Goal: Transaction & Acquisition: Purchase product/service

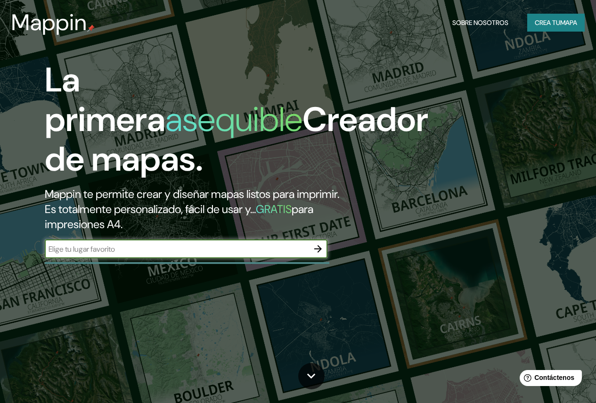
click at [221, 255] on input "text" at bounding box center [177, 249] width 264 height 11
click at [167, 255] on input "text" at bounding box center [177, 249] width 264 height 11
type input "m"
type input "tiquipaya"
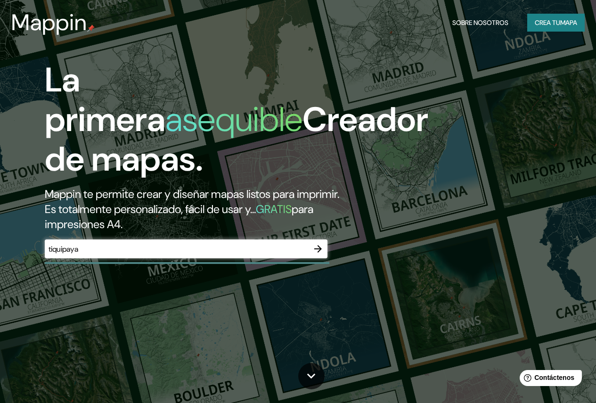
click at [328, 268] on div "La primera asequible Creador de mapas. Mappin te permite crear y diseñar mapas …" at bounding box center [194, 163] width 358 height 207
click at [322, 255] on icon "button" at bounding box center [318, 248] width 11 height 11
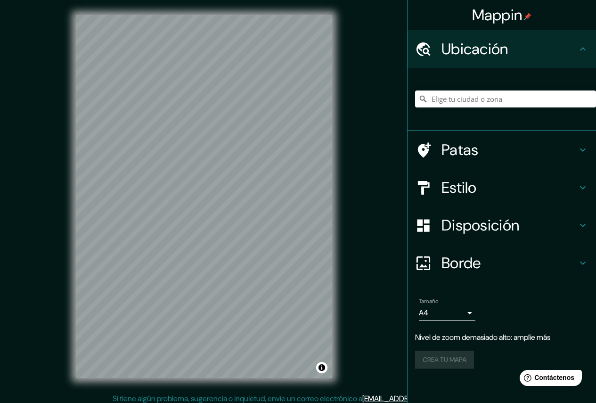
click at [205, 0] on html "Mappin Ubicación Patas Estilo Disposición Borde Elige un borde. Consejo : puede…" at bounding box center [298, 201] width 596 height 403
click at [446, 217] on div "Mappin Ubicación Patas Estilo Disposición Borde Elige un borde. Consejo : puede…" at bounding box center [298, 204] width 596 height 408
click at [477, 97] on input "Elige tu ciudad o zona" at bounding box center [505, 99] width 181 height 17
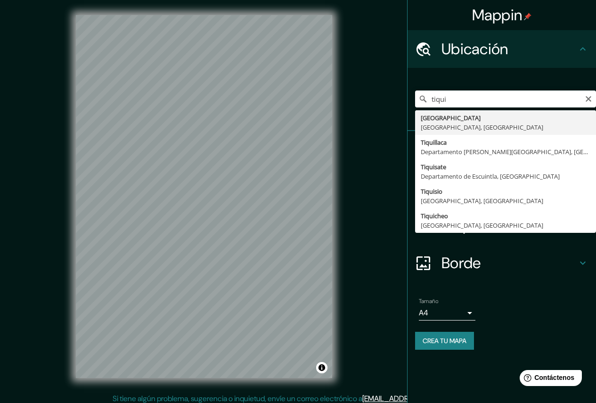
type input "[GEOGRAPHIC_DATA], [GEOGRAPHIC_DATA], [GEOGRAPHIC_DATA]"
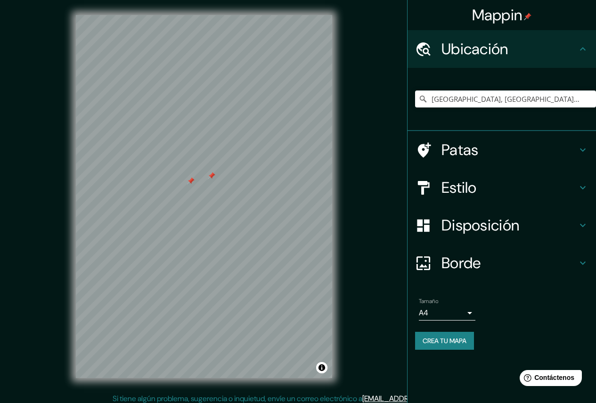
click at [508, 157] on h4 "Patas" at bounding box center [510, 149] width 136 height 19
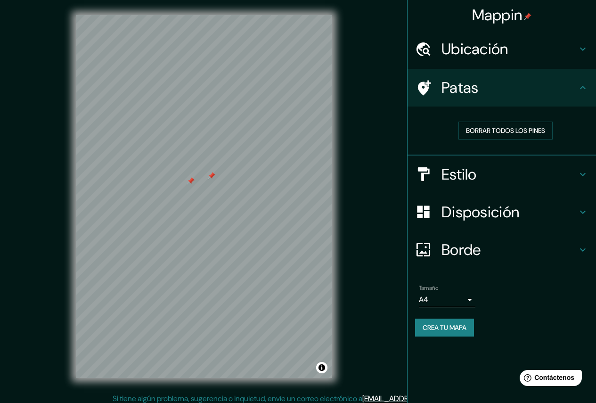
click at [513, 177] on h4 "Estilo" at bounding box center [510, 174] width 136 height 19
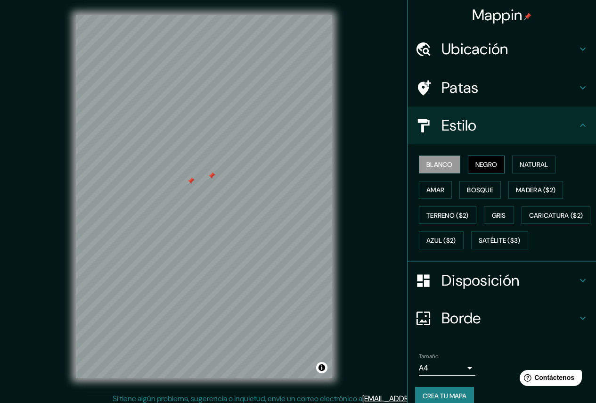
click at [485, 165] on font "Negro" at bounding box center [487, 164] width 22 height 8
click at [446, 159] on font "Blanco" at bounding box center [440, 164] width 26 height 12
click at [439, 212] on font "Terreno ($2)" at bounding box center [448, 215] width 42 height 8
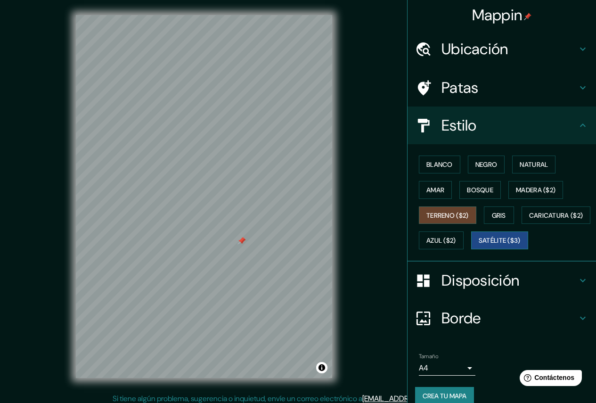
click at [479, 245] on font "Satélite ($3)" at bounding box center [500, 241] width 42 height 8
click at [465, 84] on font "Patas" at bounding box center [460, 88] width 37 height 20
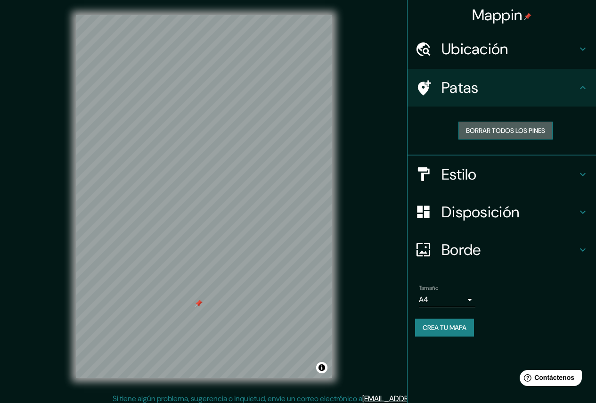
click at [509, 134] on font "Borrar todos los pines" at bounding box center [505, 130] width 79 height 8
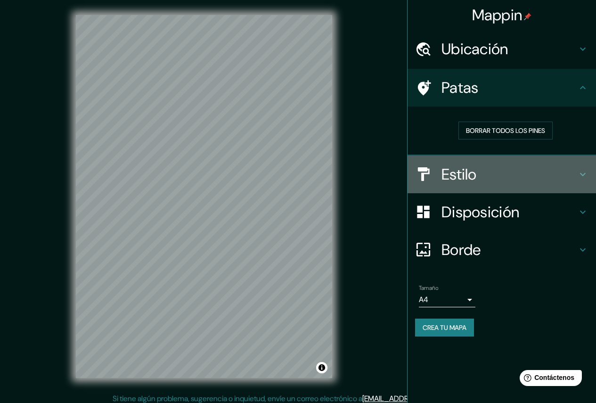
click at [473, 160] on div "Estilo" at bounding box center [502, 175] width 189 height 38
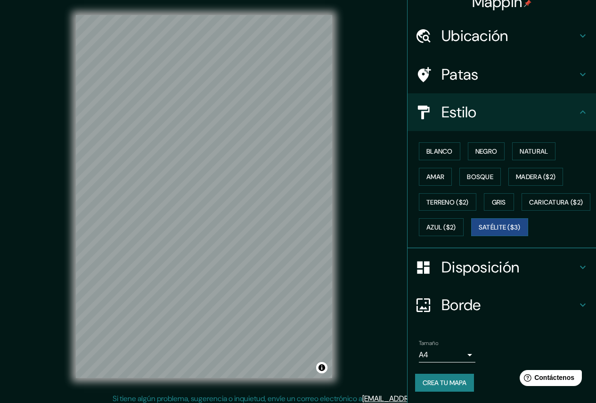
scroll to position [38, 0]
click at [464, 270] on font "Disposición" at bounding box center [481, 267] width 78 height 20
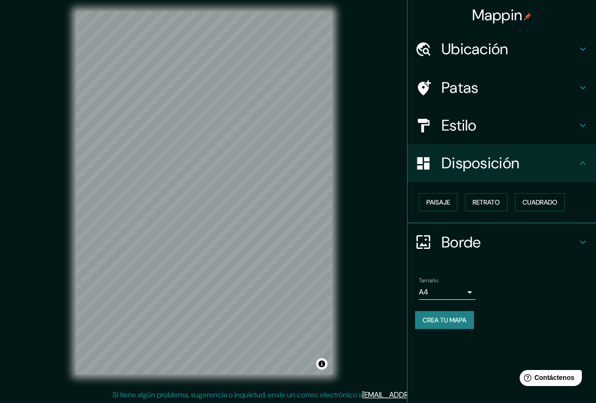
scroll to position [5, 0]
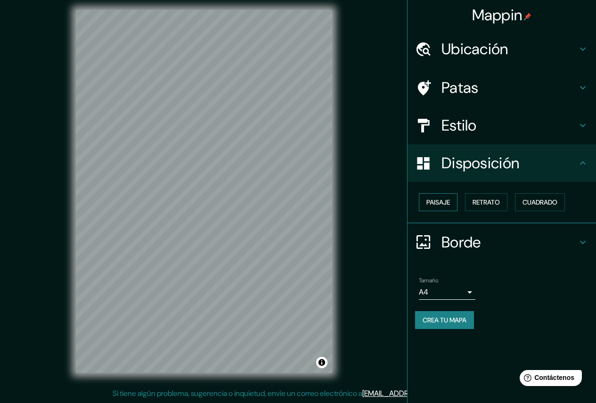
click at [454, 209] on button "Paisaje" at bounding box center [438, 202] width 39 height 18
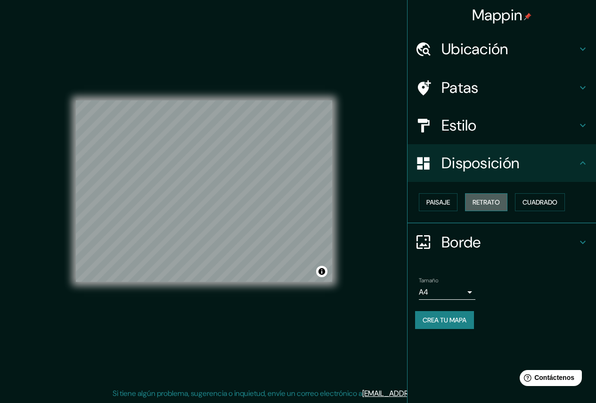
click at [497, 202] on font "Retrato" at bounding box center [486, 202] width 27 height 8
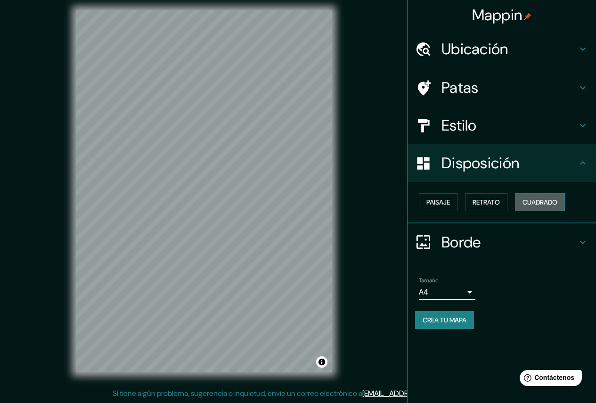
click at [553, 200] on font "Cuadrado" at bounding box center [540, 202] width 35 height 8
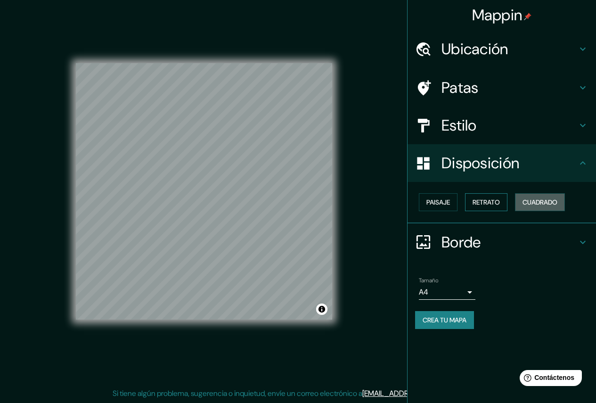
drag, startPoint x: 527, startPoint y: 198, endPoint x: 503, endPoint y: 199, distance: 24.5
click at [525, 198] on font "Cuadrado" at bounding box center [540, 202] width 35 height 8
click at [483, 200] on font "Retrato" at bounding box center [486, 202] width 27 height 8
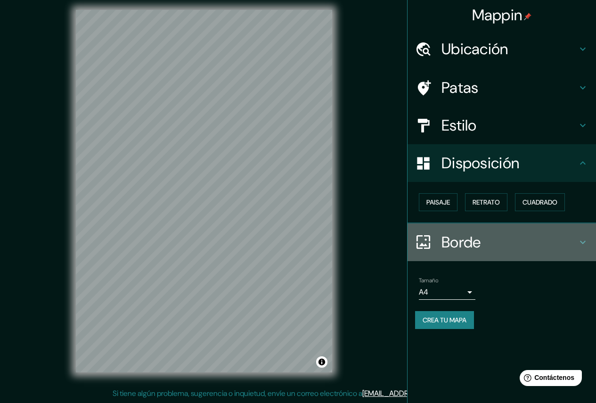
click at [448, 250] on font "Borde" at bounding box center [462, 242] width 40 height 20
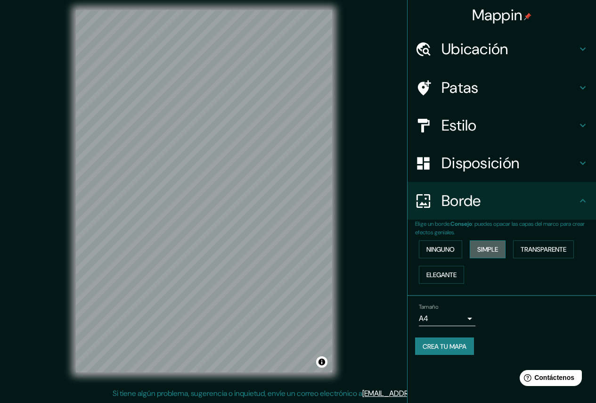
click at [481, 252] on font "Simple" at bounding box center [488, 249] width 21 height 8
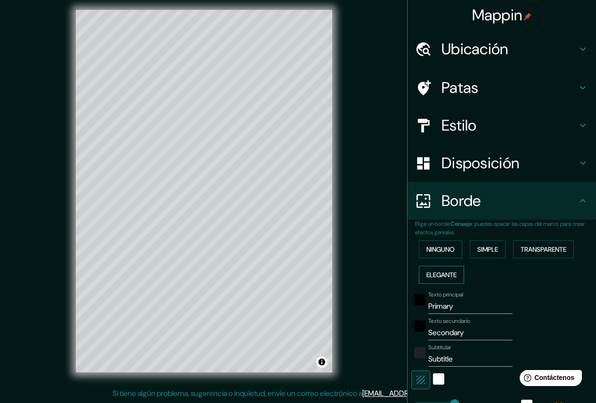
click at [449, 274] on font "Elegante" at bounding box center [442, 275] width 30 height 8
click at [445, 252] on font "Ninguno" at bounding box center [441, 249] width 28 height 8
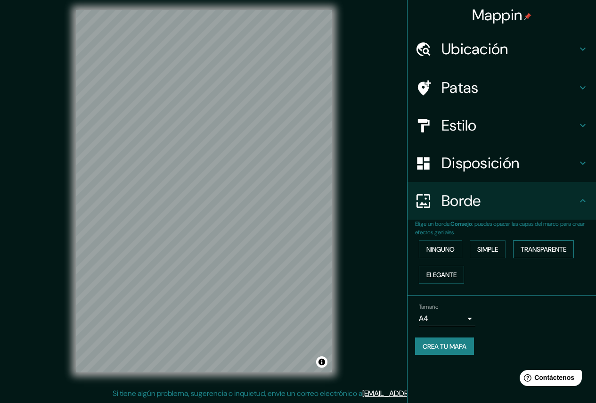
click at [557, 251] on font "Transparente" at bounding box center [544, 249] width 46 height 8
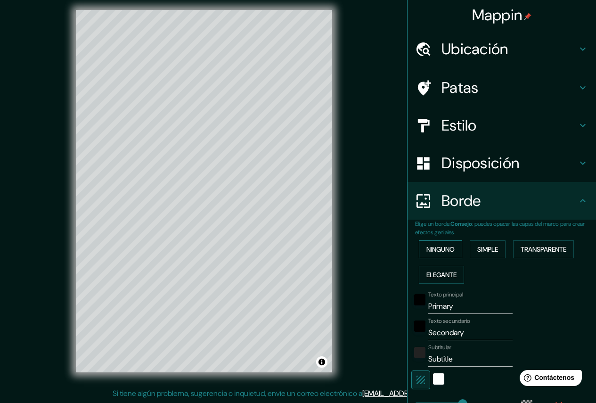
click at [430, 254] on font "Ninguno" at bounding box center [441, 249] width 28 height 12
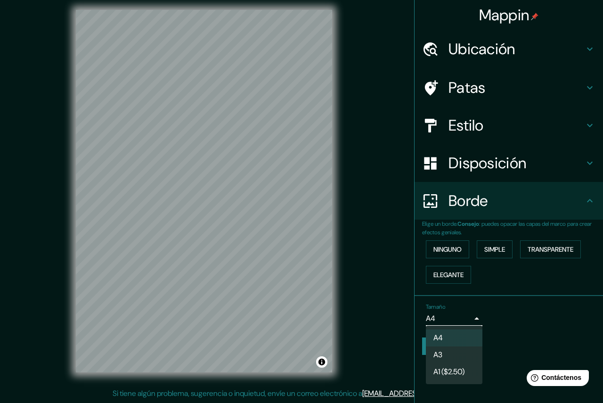
click at [447, 311] on body "Mappin Ubicación [GEOGRAPHIC_DATA], [GEOGRAPHIC_DATA], [GEOGRAPHIC_DATA] [GEOGR…" at bounding box center [301, 196] width 603 height 403
click at [459, 364] on li "A1 ($2.50)" at bounding box center [454, 372] width 57 height 17
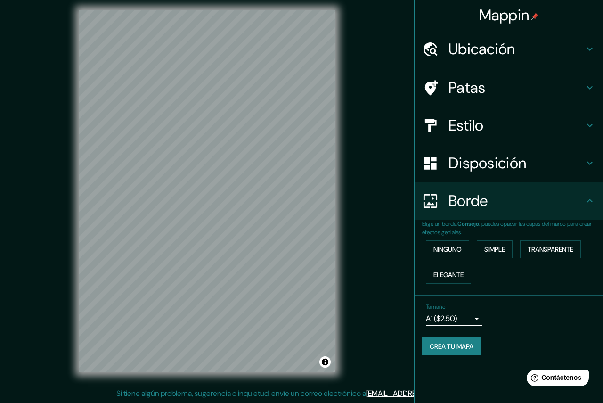
click at [453, 317] on body "Mappin Ubicación [GEOGRAPHIC_DATA], [GEOGRAPHIC_DATA], [GEOGRAPHIC_DATA] [GEOGR…" at bounding box center [301, 196] width 603 height 403
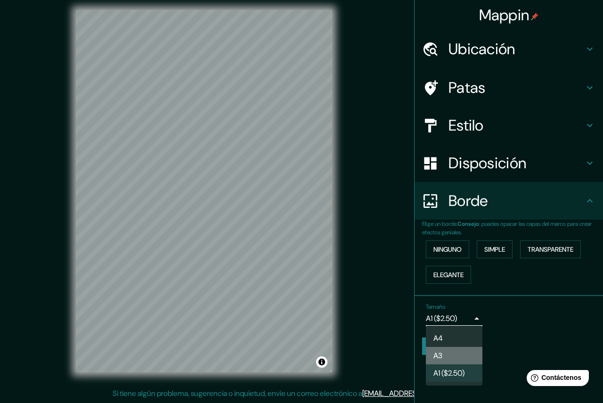
click at [449, 357] on li "A3" at bounding box center [454, 355] width 57 height 17
type input "a4"
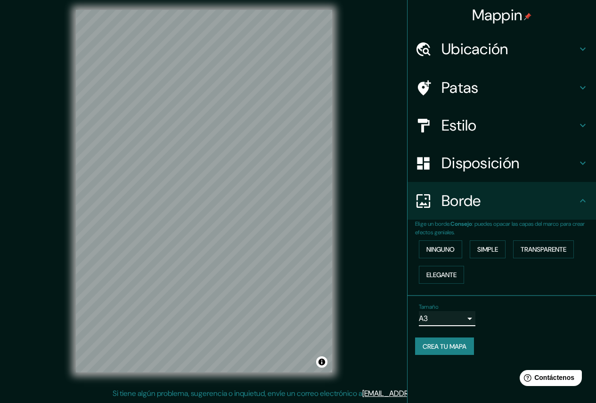
scroll to position [0, 0]
